Goal: Purchase product/service

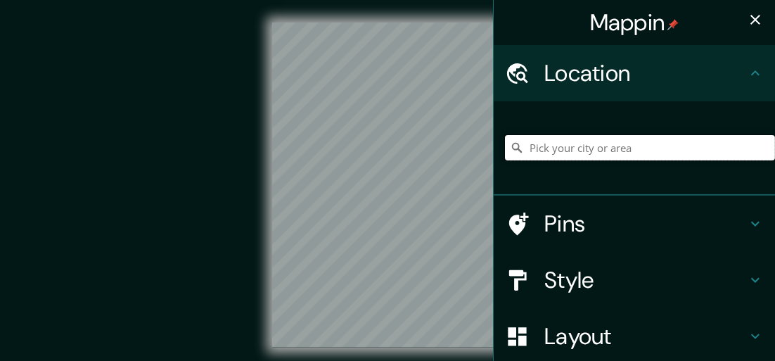
click at [667, 152] on input "Pick your city or area" at bounding box center [640, 147] width 270 height 25
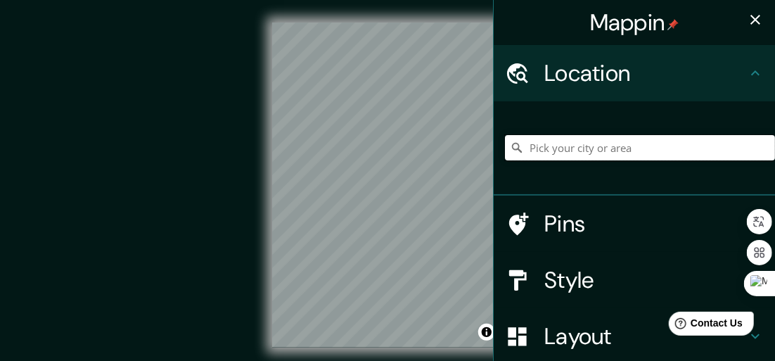
click at [667, 146] on input "Pick your city or area" at bounding box center [640, 147] width 270 height 25
click at [634, 146] on input "Pick your city or area" at bounding box center [640, 147] width 270 height 25
click at [598, 150] on input "Pick your city or area" at bounding box center [640, 147] width 270 height 25
type input "k"
click at [577, 154] on input "Pick your city or area" at bounding box center [640, 147] width 270 height 25
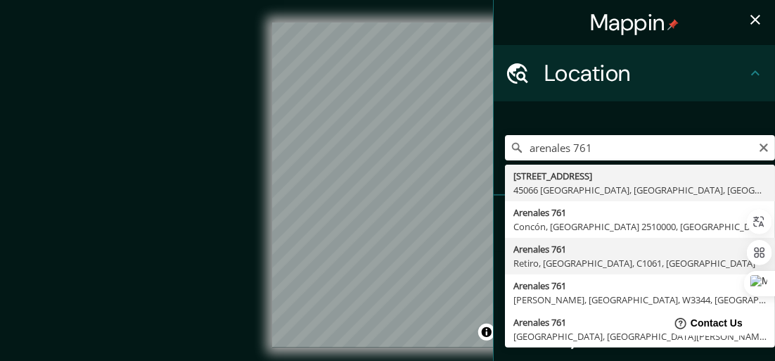
type input "[STREET_ADDRESS]"
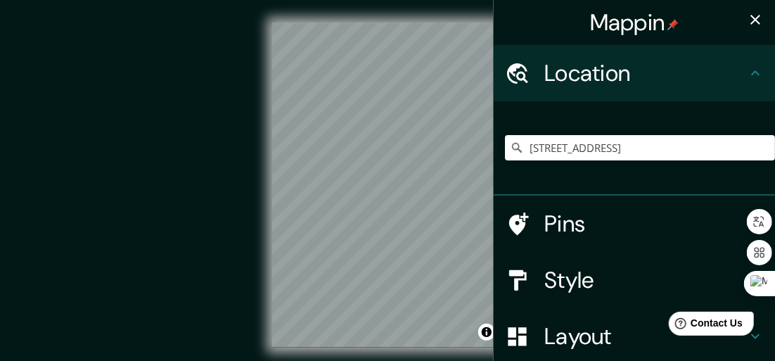
click at [749, 17] on icon "button" at bounding box center [755, 19] width 17 height 17
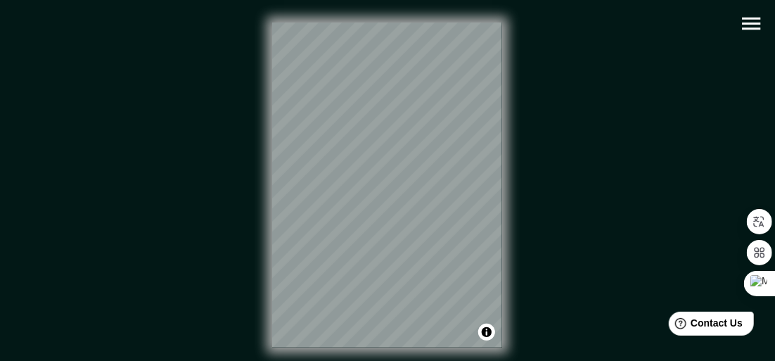
scroll to position [31, 0]
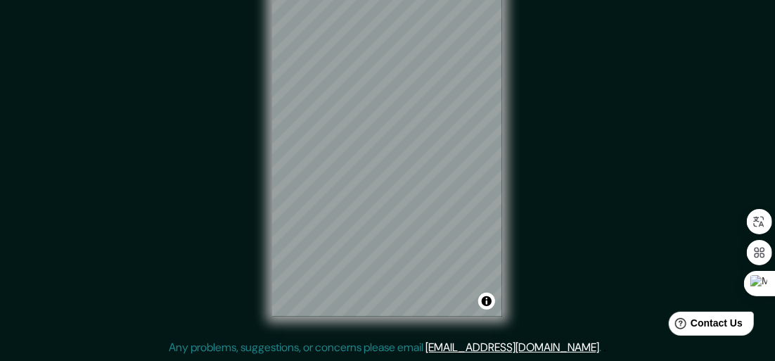
click at [498, 330] on html "Mappin Location [STREET_ADDRESS] Pins Style Layout Border Choose a border. Hint…" at bounding box center [387, 149] width 775 height 361
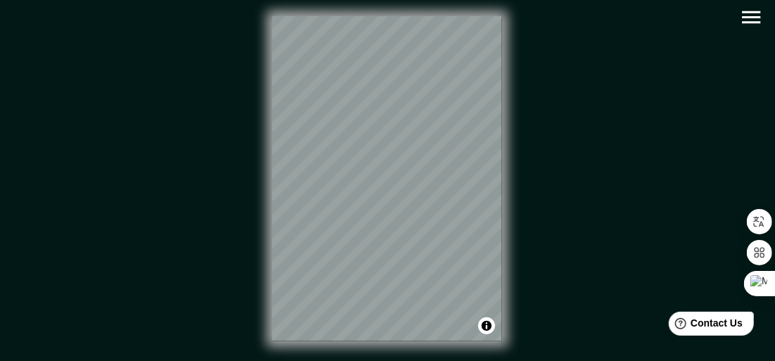
scroll to position [8, 0]
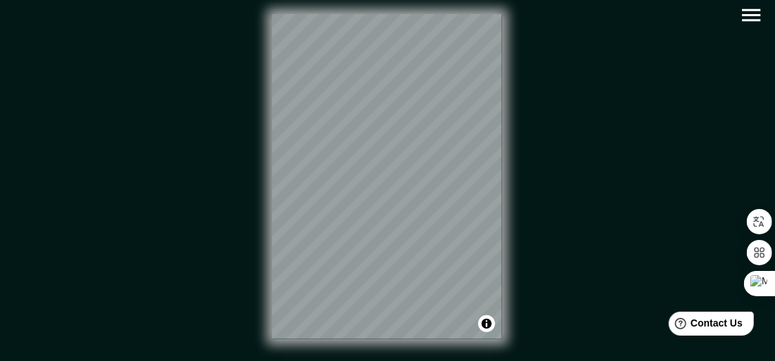
click at [748, 17] on icon "button" at bounding box center [751, 15] width 25 height 25
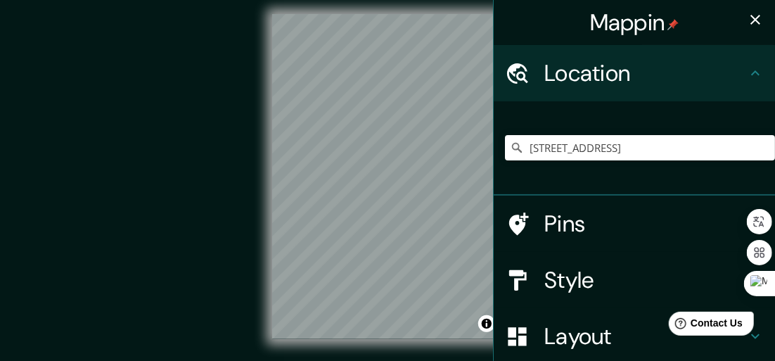
click at [740, 62] on div "Location" at bounding box center [634, 73] width 281 height 56
click at [568, 267] on h4 "Style" at bounding box center [645, 280] width 203 height 28
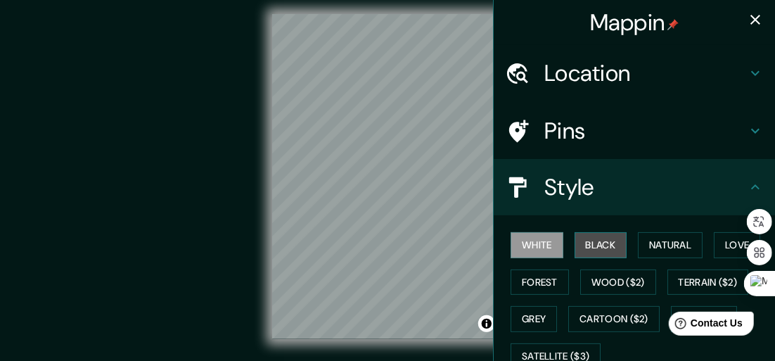
click at [592, 248] on button "Black" at bounding box center [601, 245] width 53 height 26
click at [520, 243] on button "White" at bounding box center [537, 245] width 53 height 26
click at [593, 243] on button "Black" at bounding box center [601, 245] width 53 height 26
click at [543, 247] on button "White" at bounding box center [537, 245] width 53 height 26
click at [584, 238] on button "Black" at bounding box center [601, 245] width 53 height 26
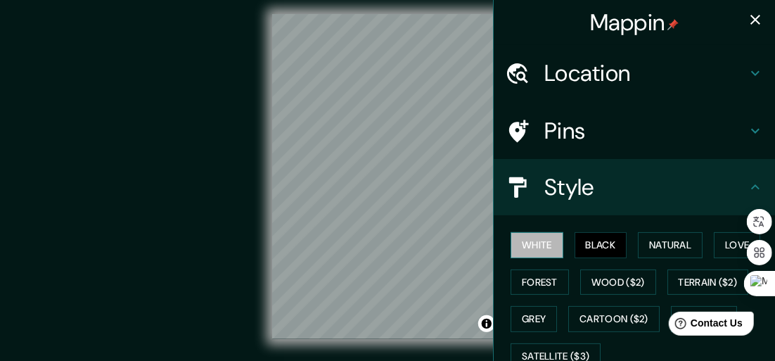
click at [523, 255] on button "White" at bounding box center [537, 245] width 53 height 26
